Goal: Task Accomplishment & Management: Use online tool/utility

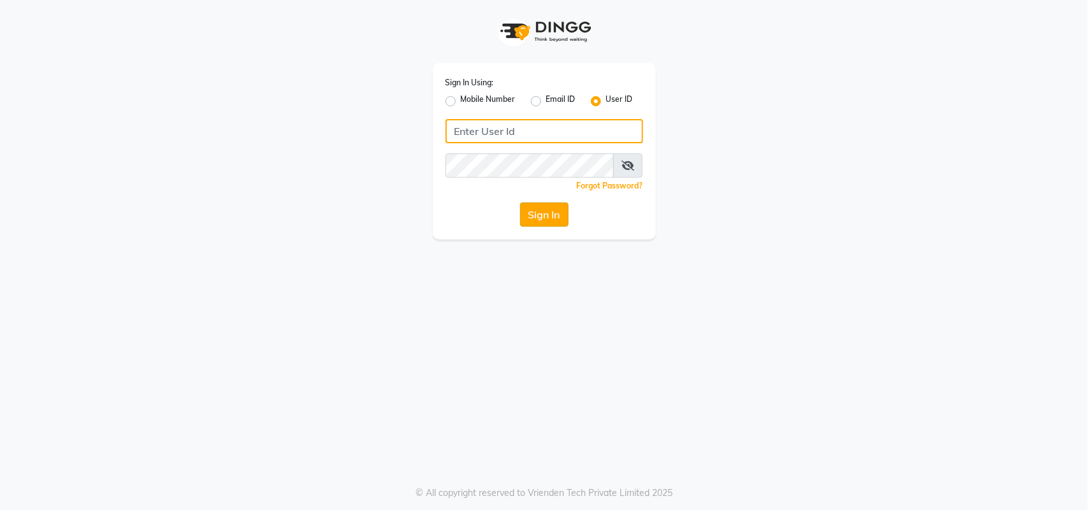
type input "Adornandadmire123"
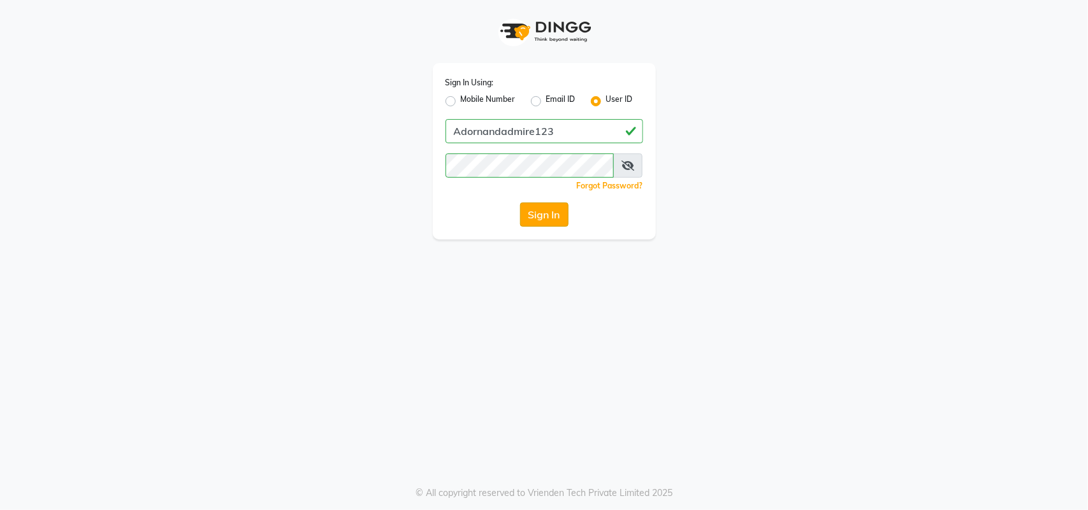
click at [528, 211] on button "Sign In" at bounding box center [544, 215] width 48 height 24
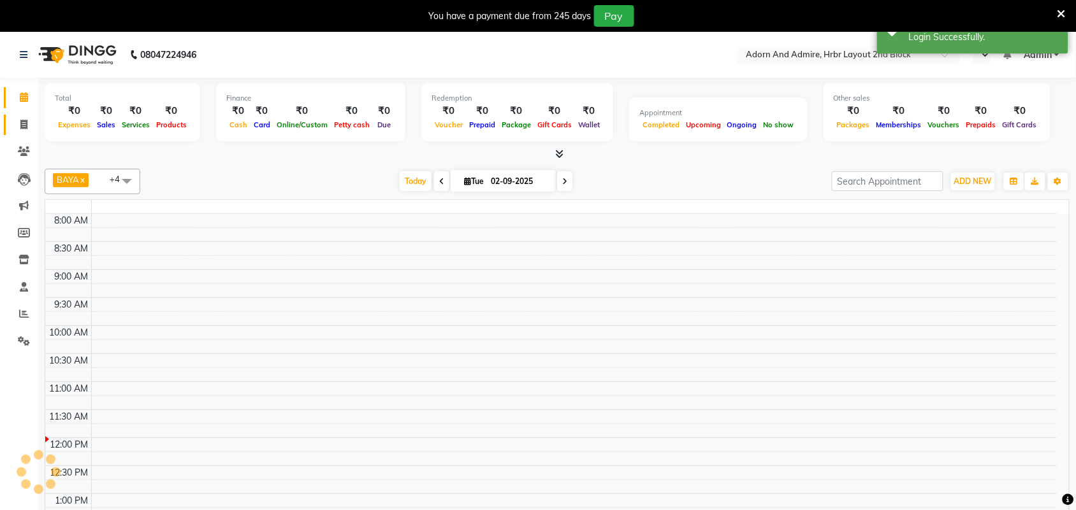
select select "en"
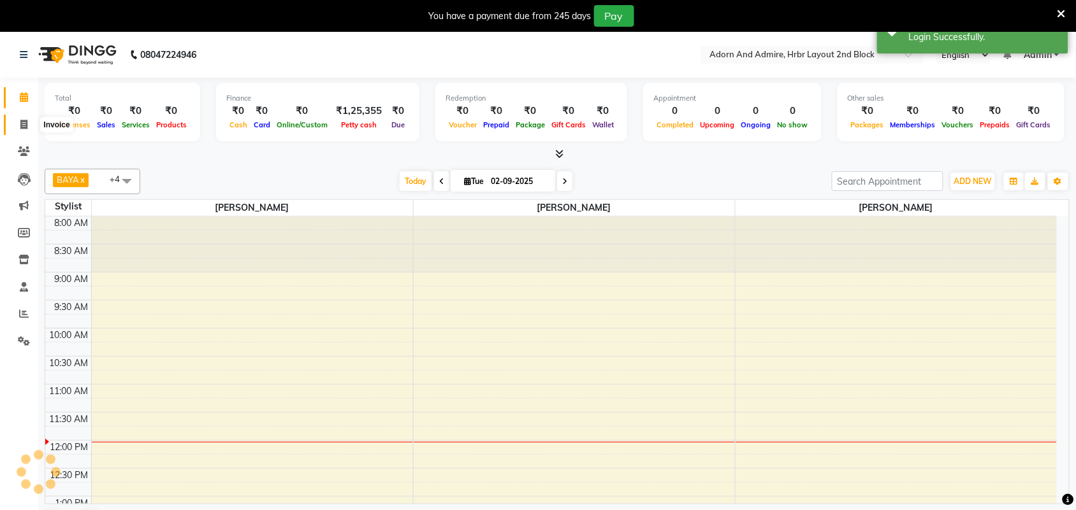
click at [20, 125] on icon at bounding box center [23, 125] width 7 height 10
select select "service"
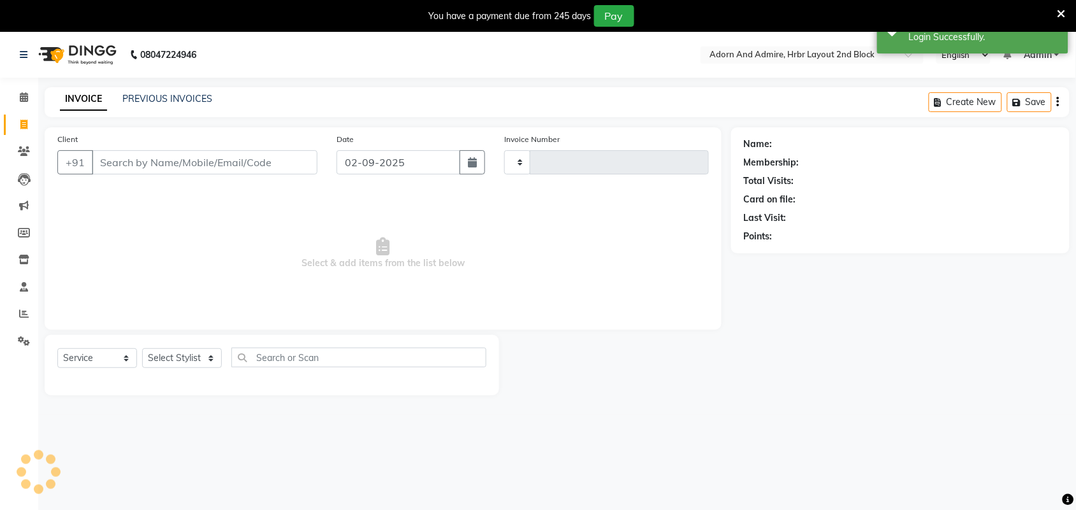
type input "2031"
select select "7203"
click at [179, 161] on input "Client" at bounding box center [205, 162] width 226 height 24
click at [176, 349] on select "Select Stylist ajay [PERSON_NAME] [PERSON_NAME] [PERSON_NAME] [PERSON_NAME] [PE…" at bounding box center [182, 359] width 80 height 20
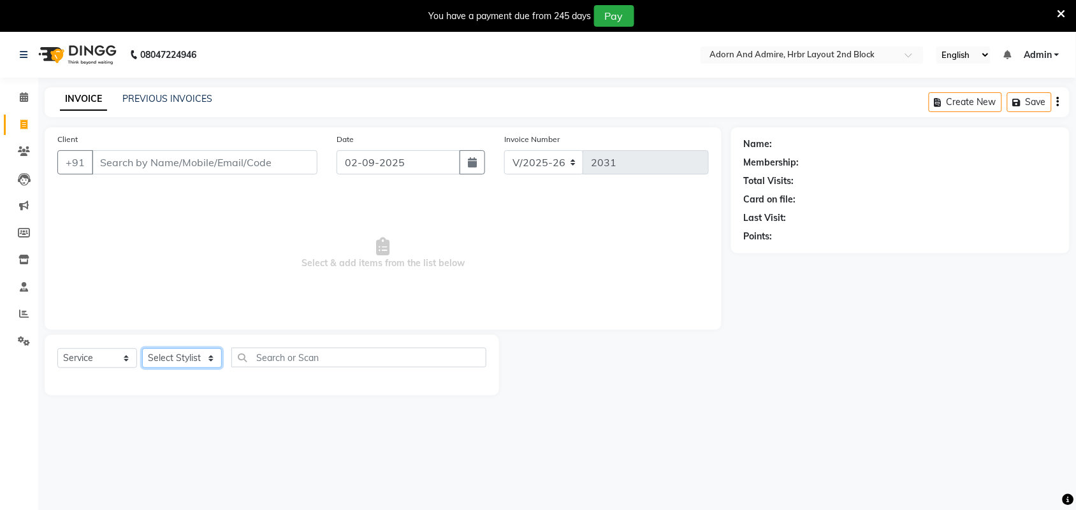
select select "61718"
click at [142, 349] on select "Select Stylist ajay [PERSON_NAME] [PERSON_NAME] [PERSON_NAME] [PERSON_NAME] [PE…" at bounding box center [182, 359] width 80 height 20
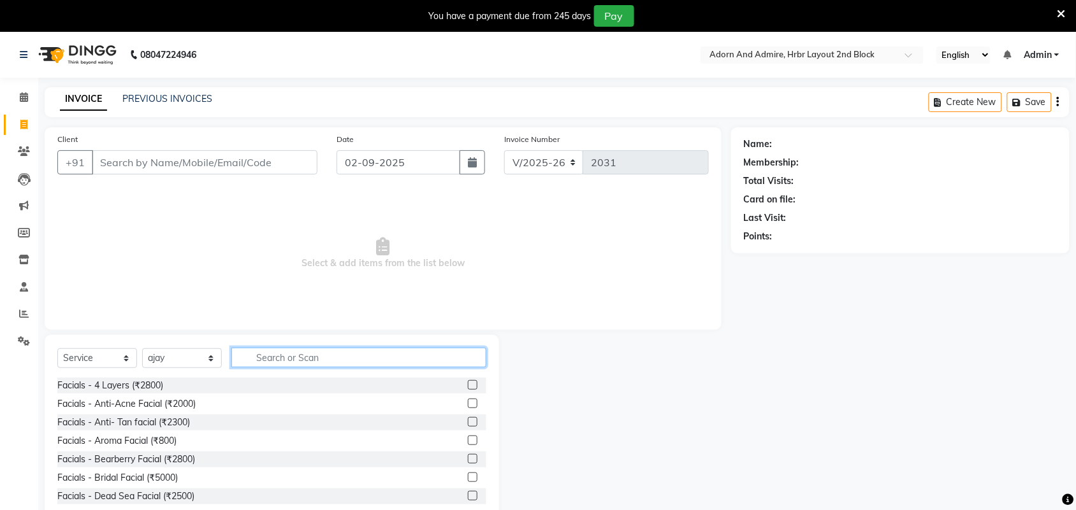
click at [250, 354] on input "text" at bounding box center [358, 358] width 255 height 20
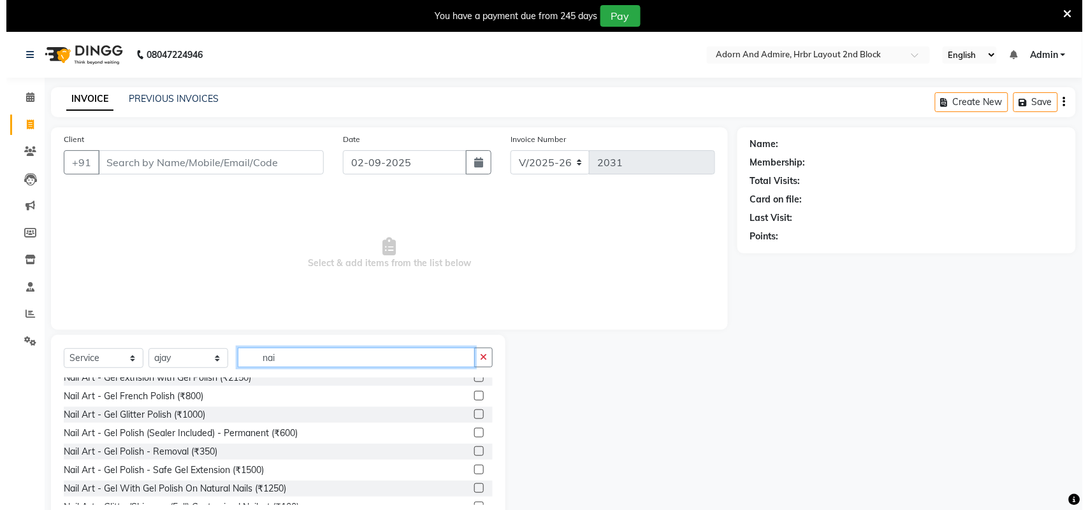
scroll to position [239, 0]
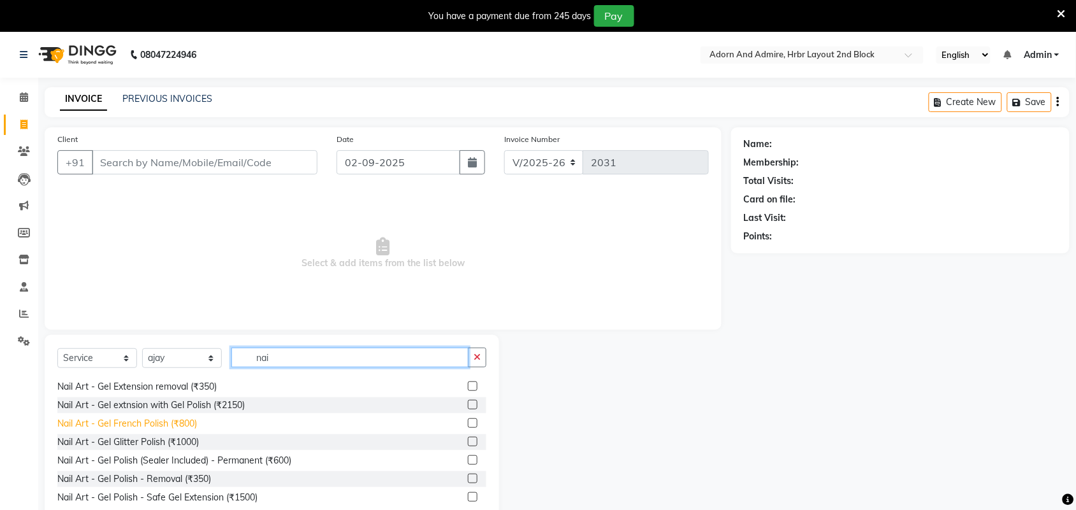
type input "nai"
click at [166, 421] on div "Nail Art - Gel French Polish (₹800)" at bounding box center [127, 423] width 140 height 13
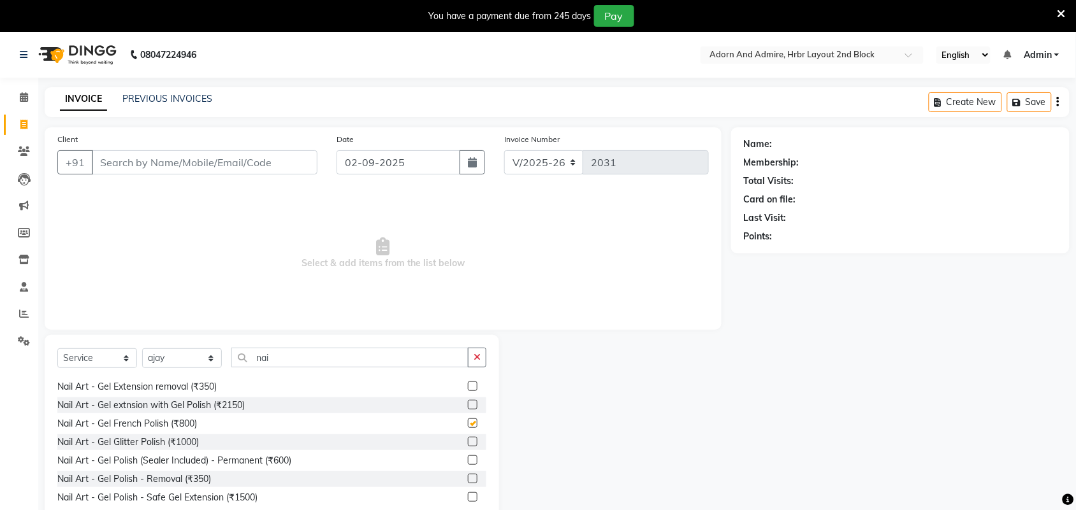
checkbox input "false"
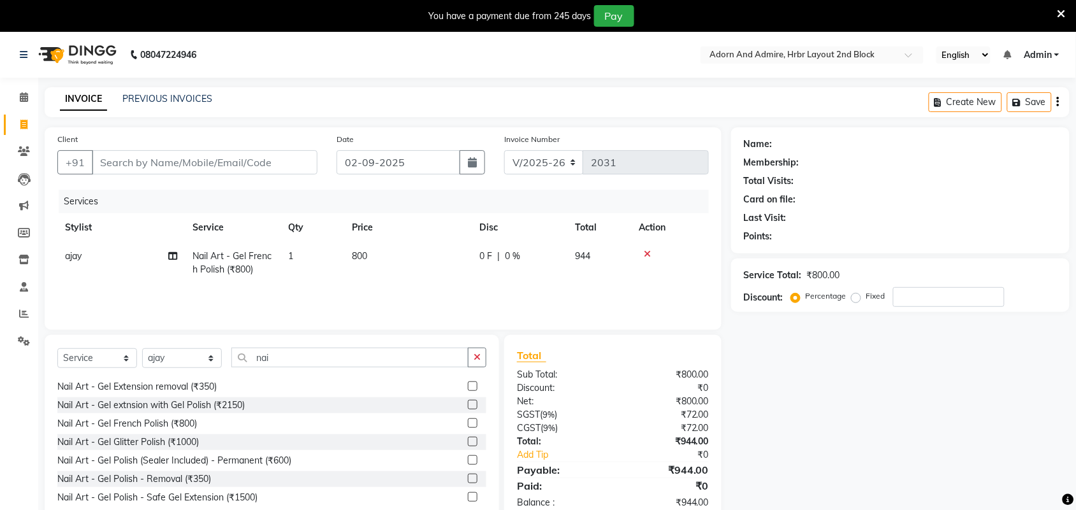
click at [405, 255] on td "800" at bounding box center [407, 263] width 127 height 42
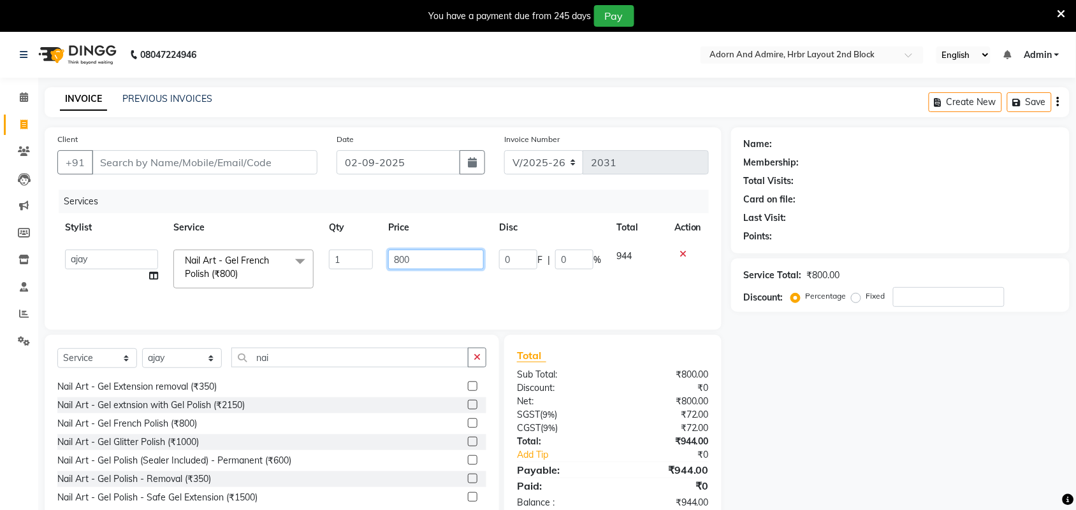
drag, startPoint x: 414, startPoint y: 255, endPoint x: 351, endPoint y: 264, distance: 63.8
click at [351, 264] on tr "ajay ALEXX anusiya [PERSON_NAME] [PERSON_NAME] [PERSON_NAME] [PERSON_NAME] Nail…" at bounding box center [382, 269] width 651 height 54
type input "900"
drag, startPoint x: 919, startPoint y: 497, endPoint x: 877, endPoint y: 463, distance: 54.8
click at [916, 491] on div "Name: Membership: Total Visits: Card on file: Last Visit: Points: Service Total…" at bounding box center [905, 325] width 348 height 396
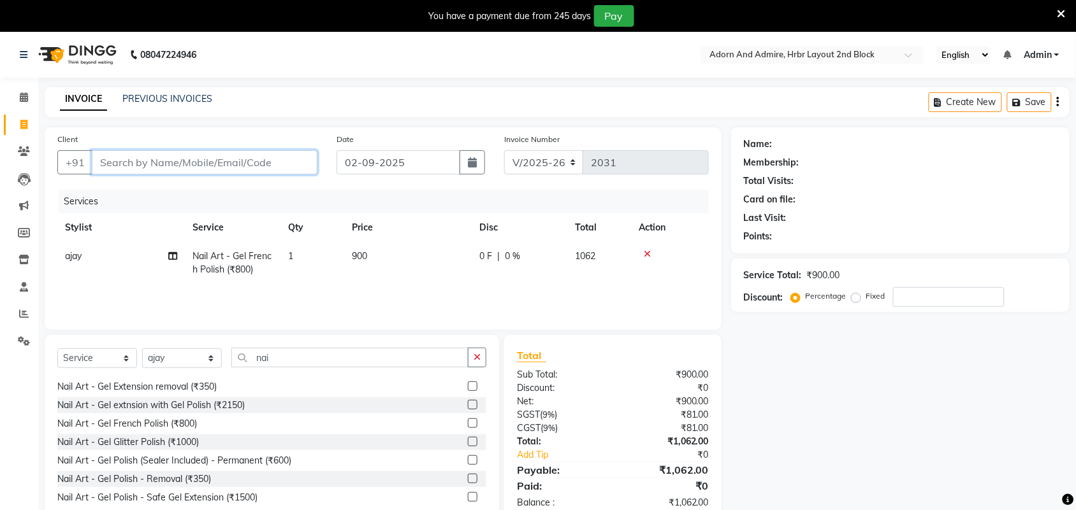
click at [215, 160] on input "Client" at bounding box center [205, 162] width 226 height 24
type input "8"
type input "0"
type input "8867023284"
click at [266, 156] on span "Add Client" at bounding box center [284, 162] width 50 height 13
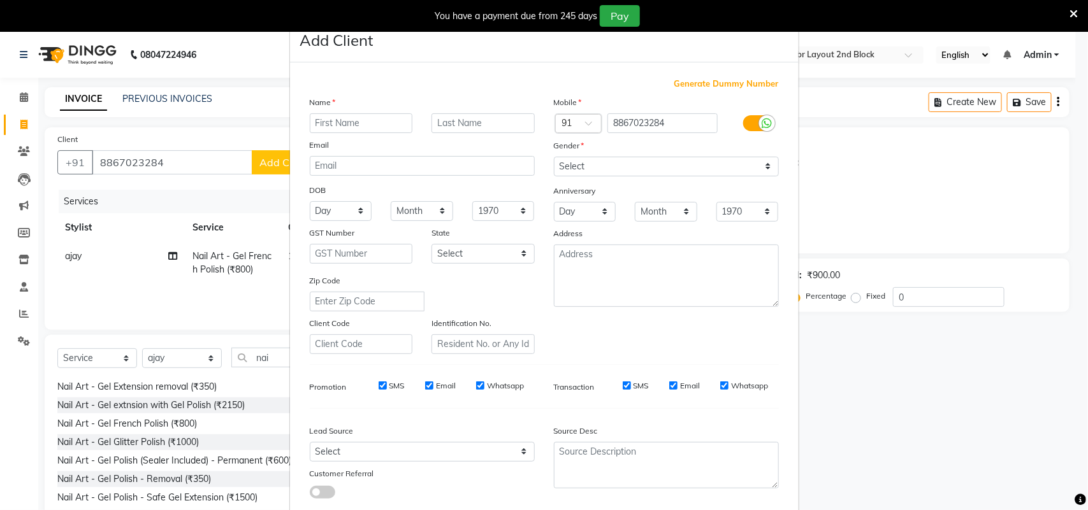
click at [351, 126] on input "text" at bounding box center [361, 123] width 103 height 20
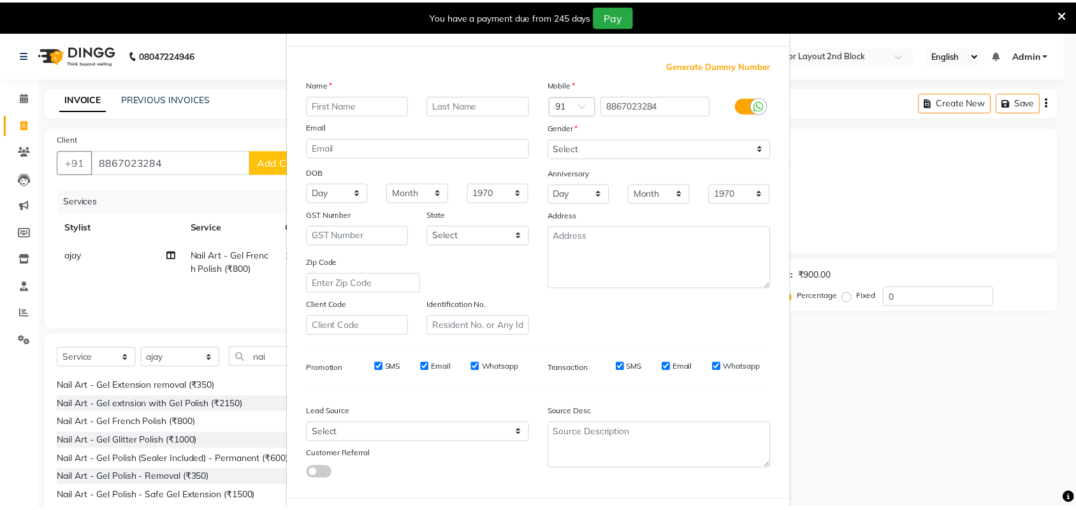
scroll to position [73, 0]
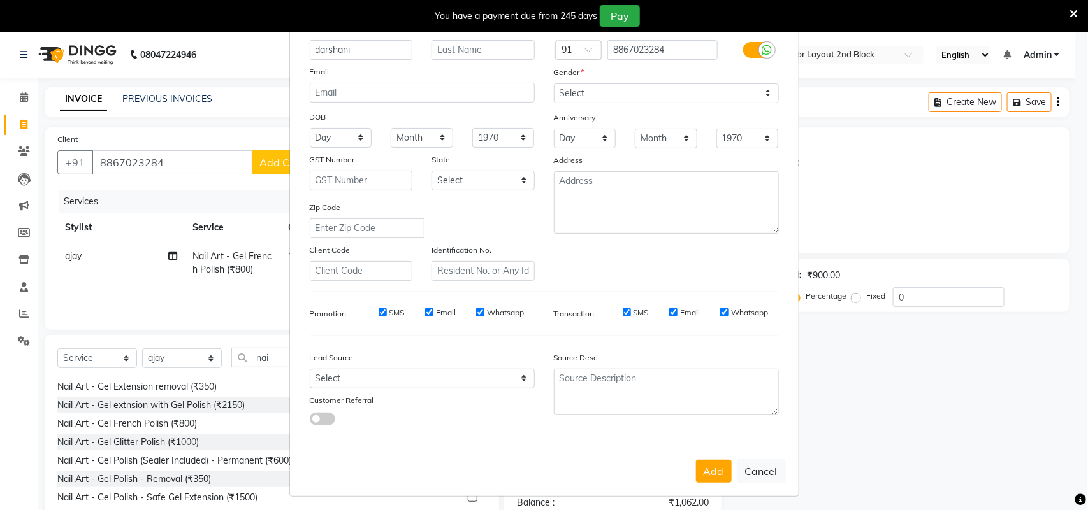
type input "darshani"
click at [626, 94] on select "Select [DEMOGRAPHIC_DATA] [DEMOGRAPHIC_DATA] Other Prefer Not To Say" at bounding box center [666, 93] width 225 height 20
select select "[DEMOGRAPHIC_DATA]"
click at [554, 83] on select "Select [DEMOGRAPHIC_DATA] [DEMOGRAPHIC_DATA] Other Prefer Not To Say" at bounding box center [666, 93] width 225 height 20
click at [712, 472] on button "Add" at bounding box center [714, 471] width 36 height 23
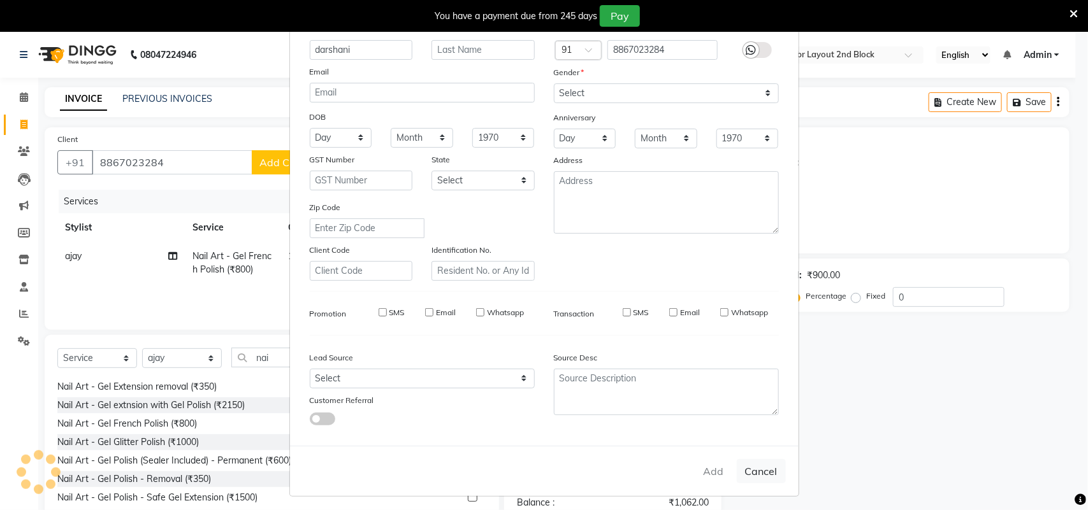
select select
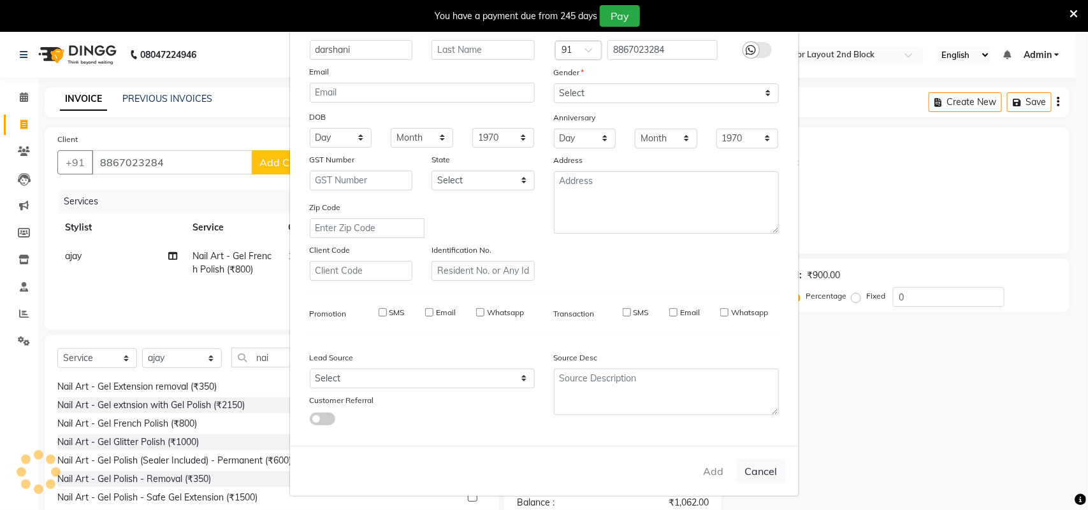
select select
checkbox input "false"
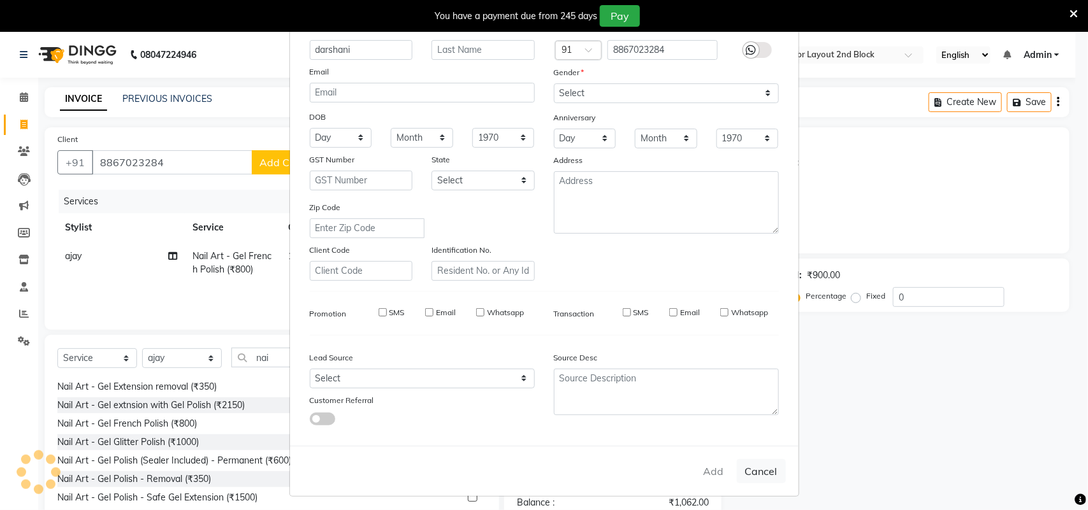
checkbox input "false"
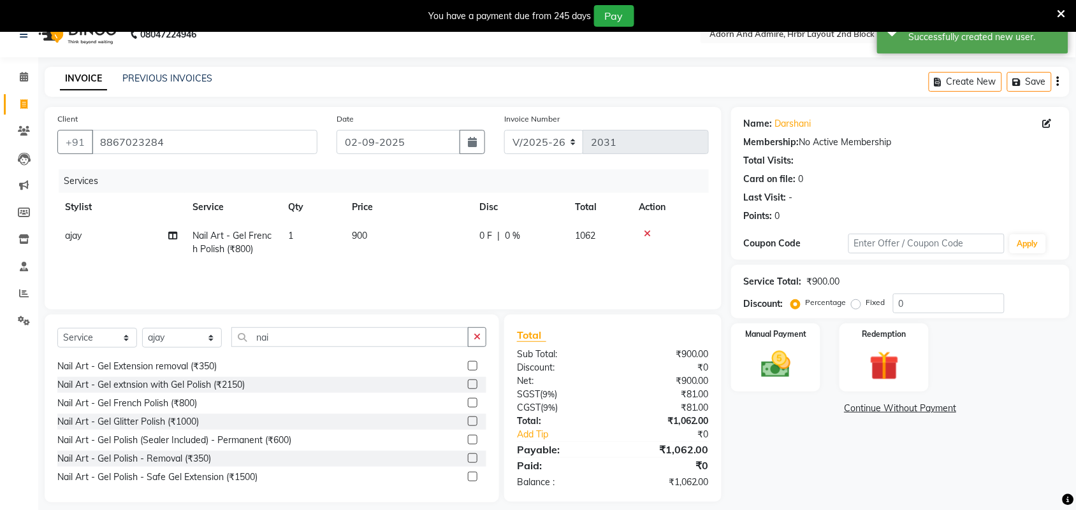
scroll to position [32, 0]
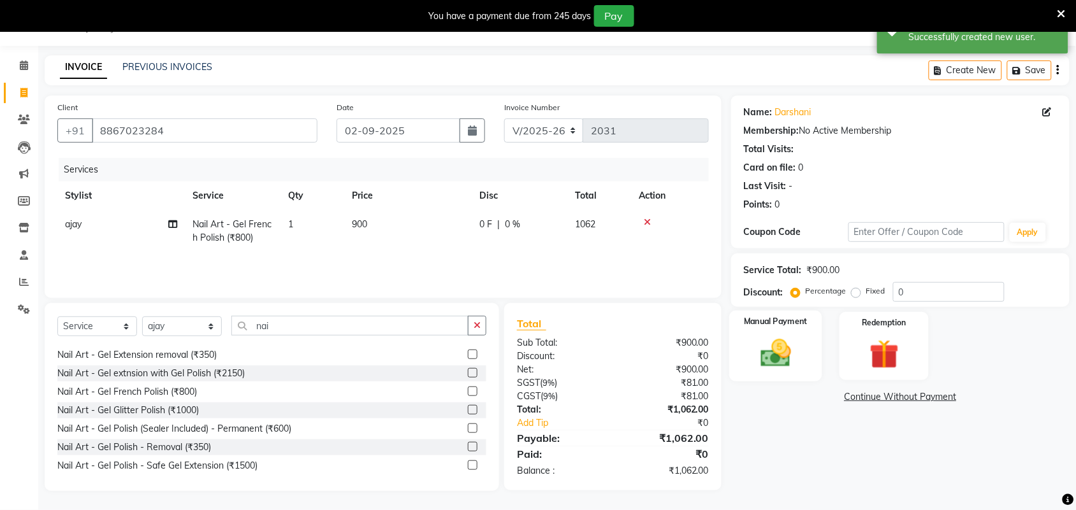
click at [796, 333] on div "Manual Payment" at bounding box center [775, 346] width 93 height 71
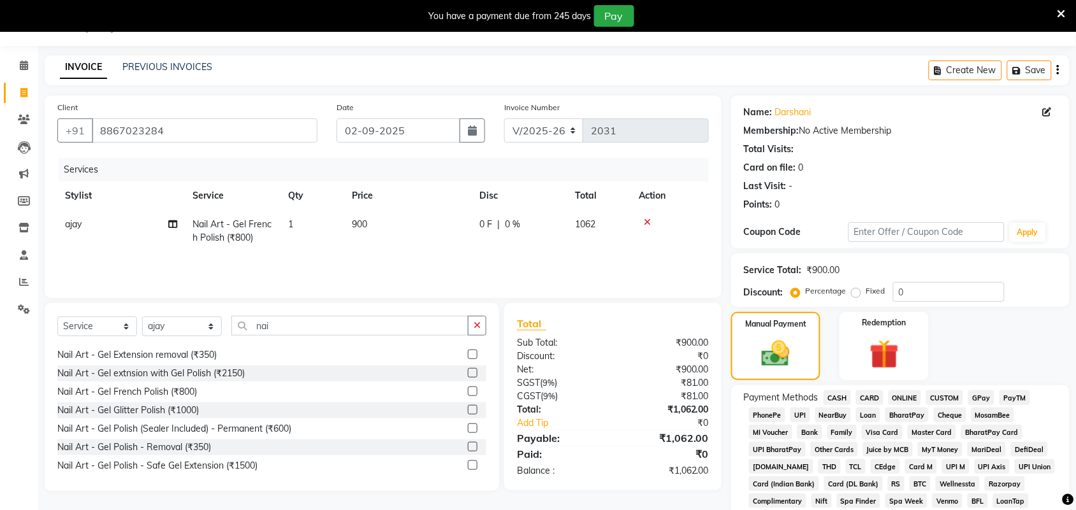
click at [841, 401] on span "CASH" at bounding box center [836, 398] width 27 height 15
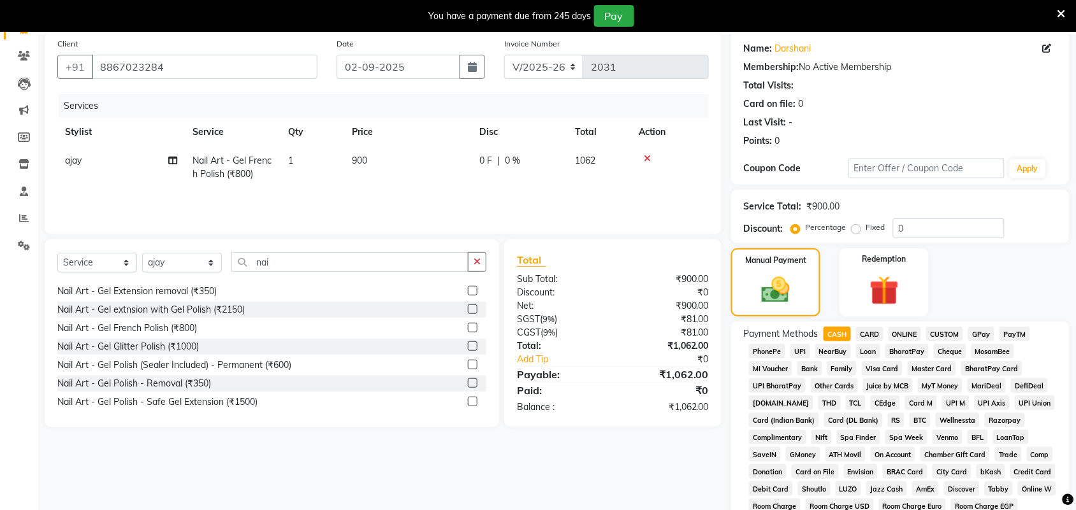
scroll to position [350, 0]
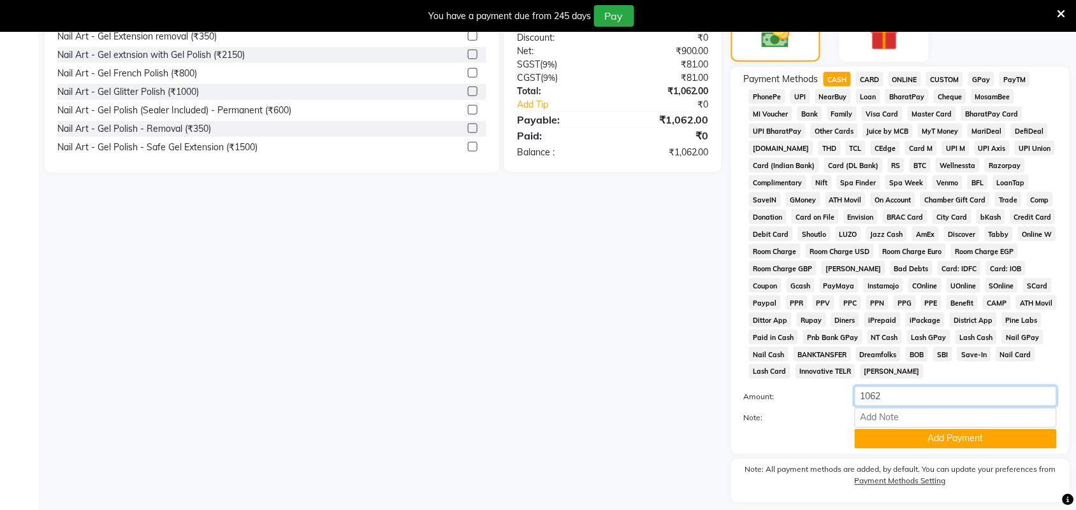
click at [802, 389] on div "Amount: 1062" at bounding box center [900, 398] width 332 height 22
type input "150"
click at [913, 446] on button "Add Payment" at bounding box center [955, 439] width 202 height 20
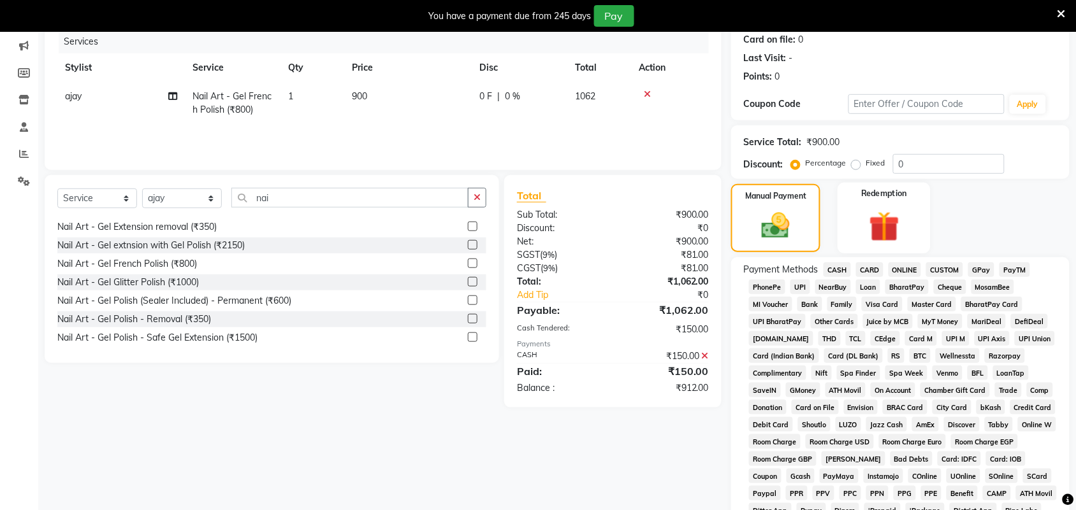
scroll to position [154, 0]
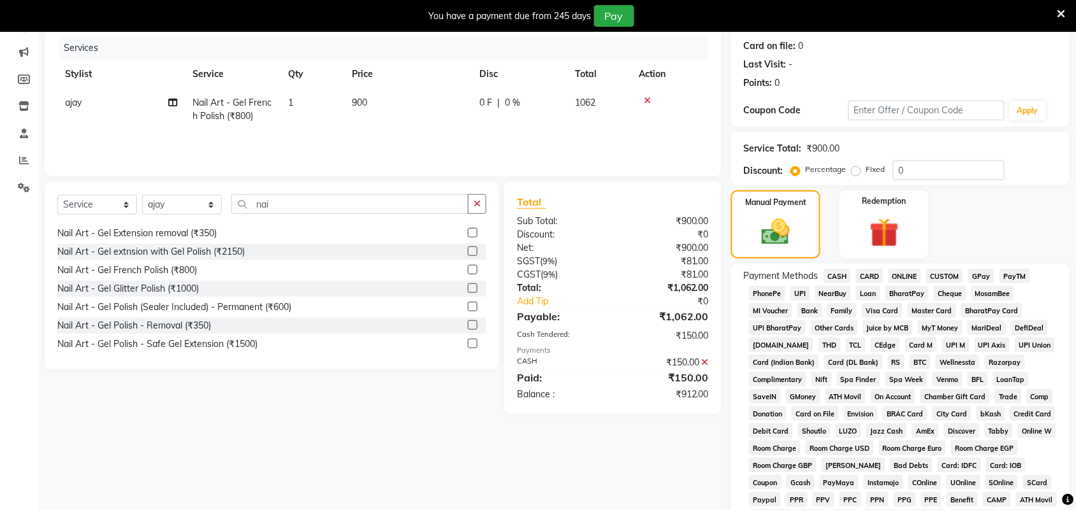
click at [988, 274] on span "GPay" at bounding box center [981, 276] width 26 height 15
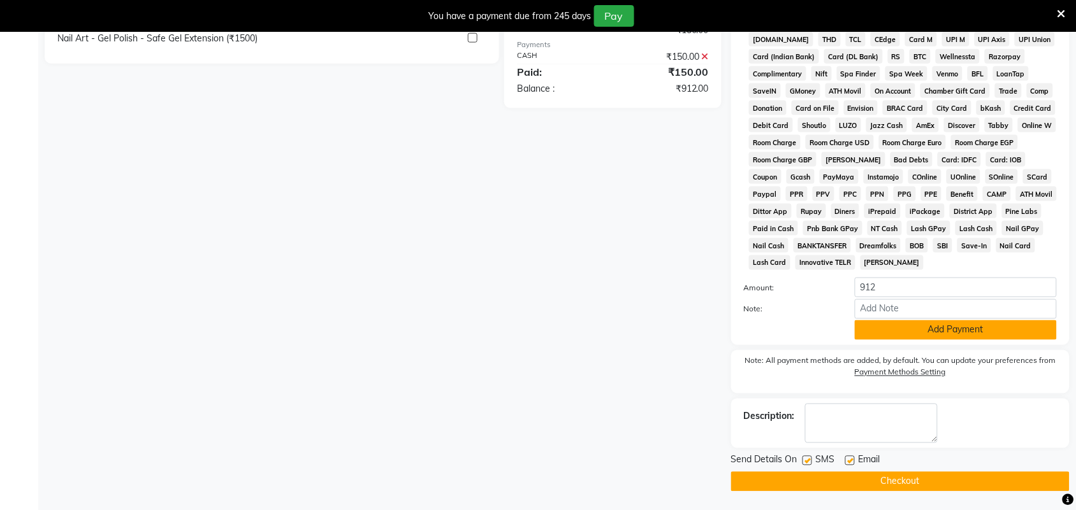
click at [923, 332] on button "Add Payment" at bounding box center [955, 331] width 202 height 20
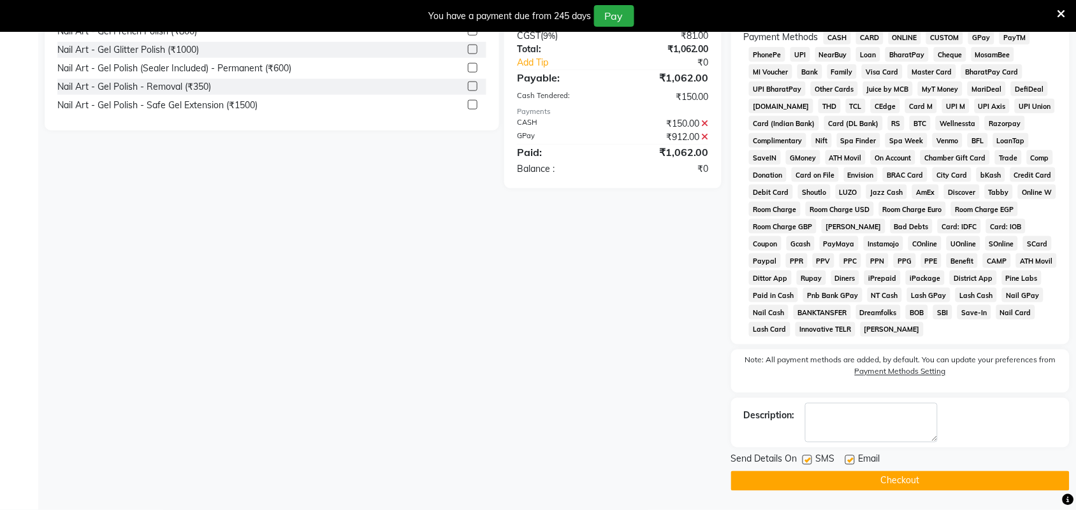
click at [919, 486] on button "Checkout" at bounding box center [900, 482] width 338 height 20
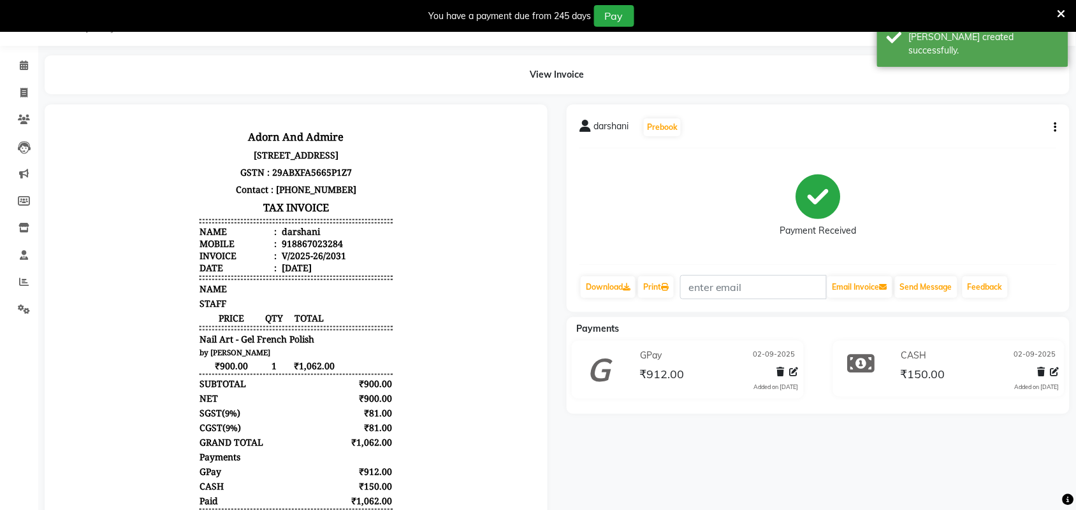
scroll to position [154, 0]
